Goal: Navigation & Orientation: Find specific page/section

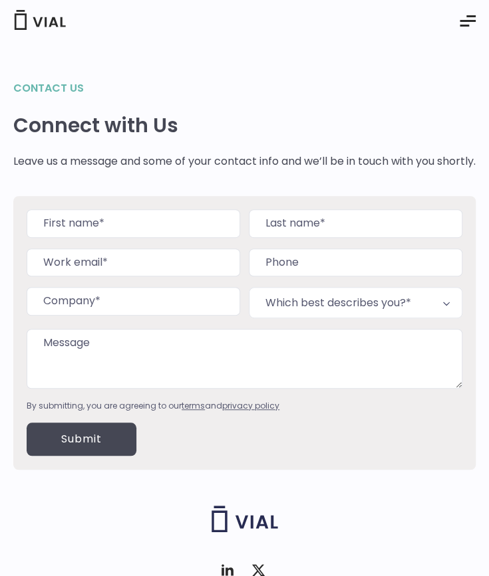
click at [461, 22] on icon "Essential Addons Toggle Menu" at bounding box center [467, 21] width 16 height 16
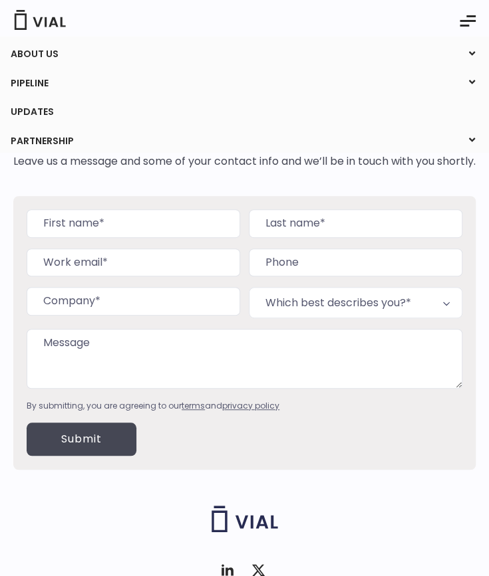
click at [258, 47] on link "ABOUT US" at bounding box center [244, 54] width 488 height 23
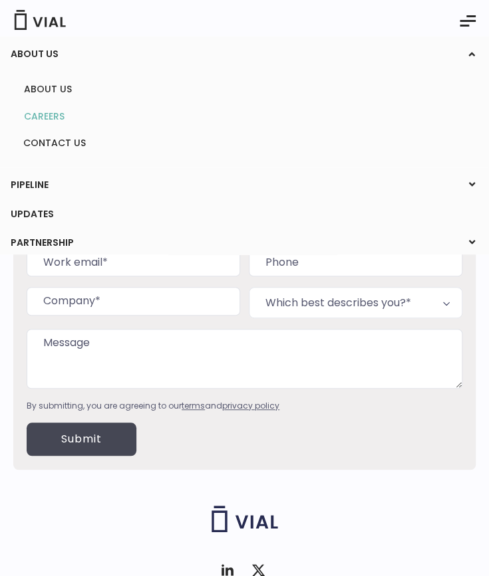
click at [47, 116] on link "CAREERS" at bounding box center [243, 116] width 461 height 21
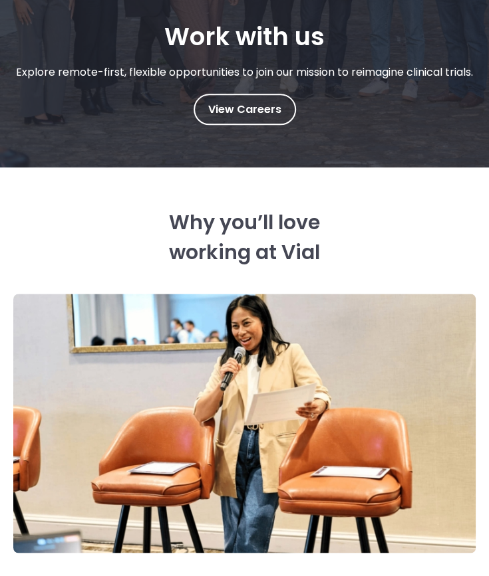
scroll to position [271, 0]
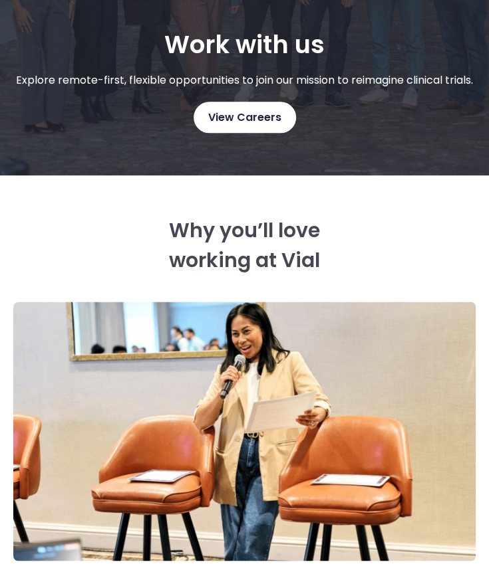
click at [255, 128] on link "View Careers" at bounding box center [244, 117] width 102 height 31
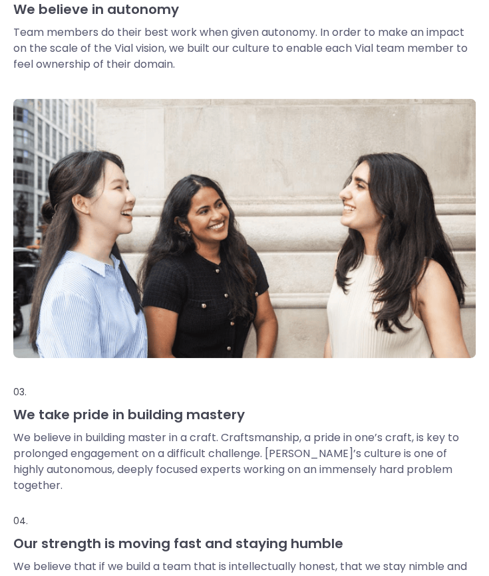
scroll to position [1311, 0]
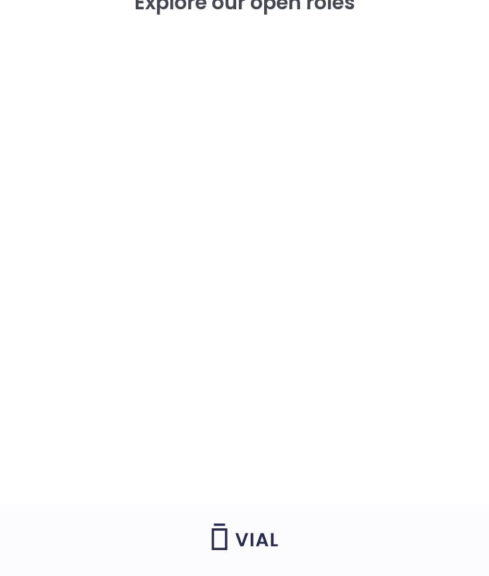
scroll to position [2510, 0]
